Goal: Transaction & Acquisition: Book appointment/travel/reservation

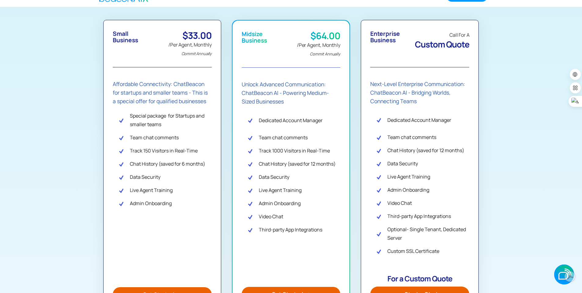
scroll to position [153, 0]
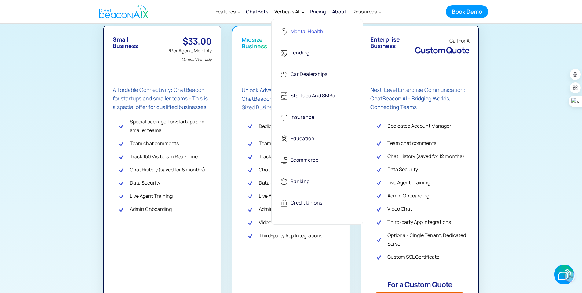
click at [295, 31] on div "Mental Health" at bounding box center [307, 31] width 33 height 13
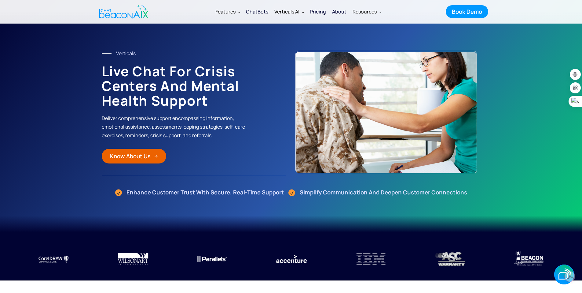
scroll to position [31, 0]
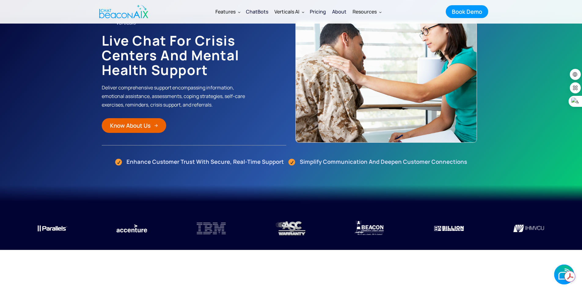
click at [472, 11] on div "Book Demo" at bounding box center [467, 12] width 30 height 8
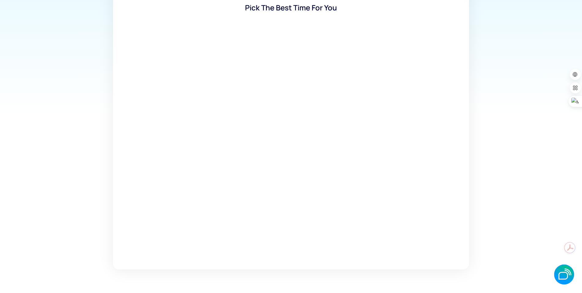
scroll to position [153, 0]
